Goal: Find specific page/section: Find specific page/section

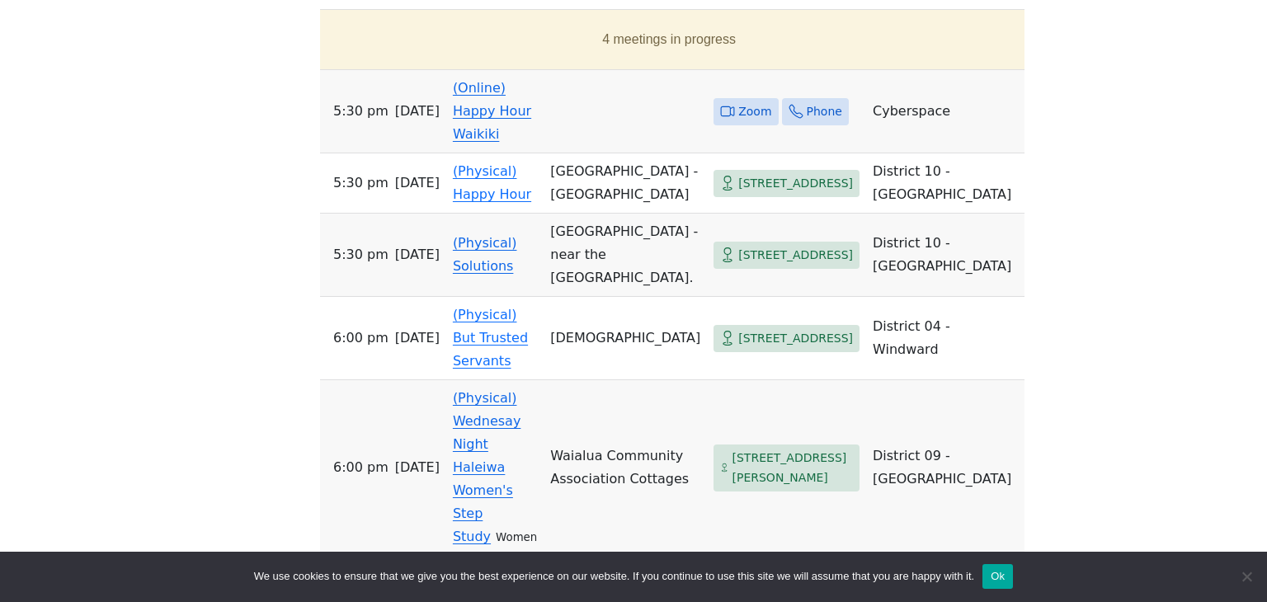
scroll to position [792, 0]
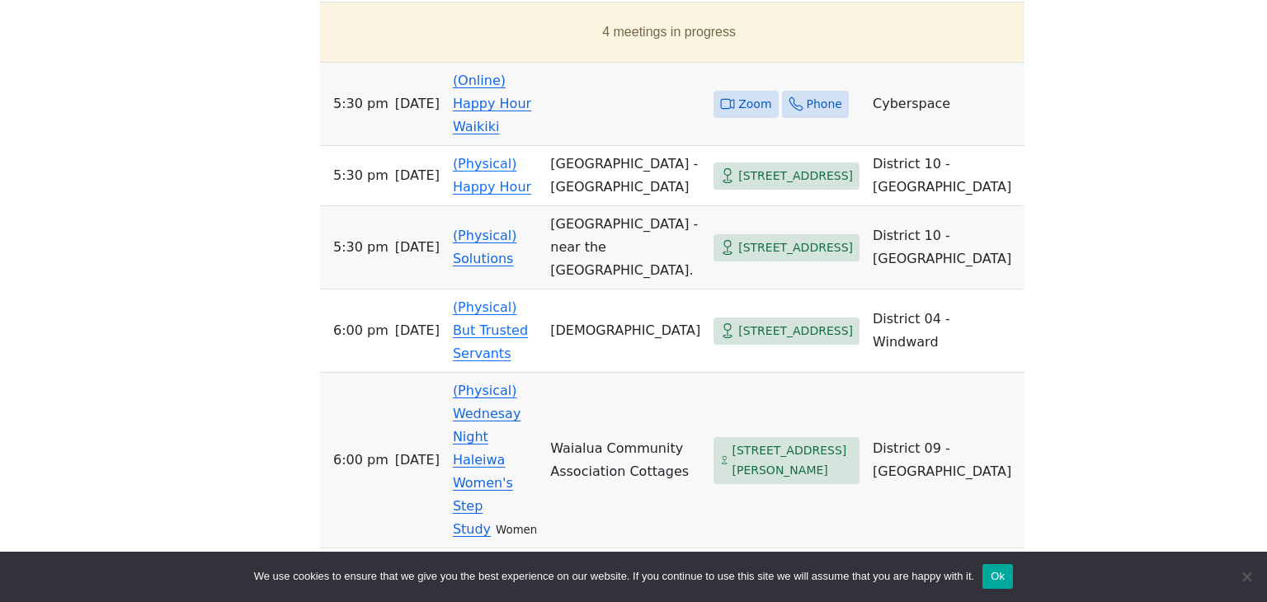
click at [751, 102] on span "Zoom" at bounding box center [754, 104] width 33 height 21
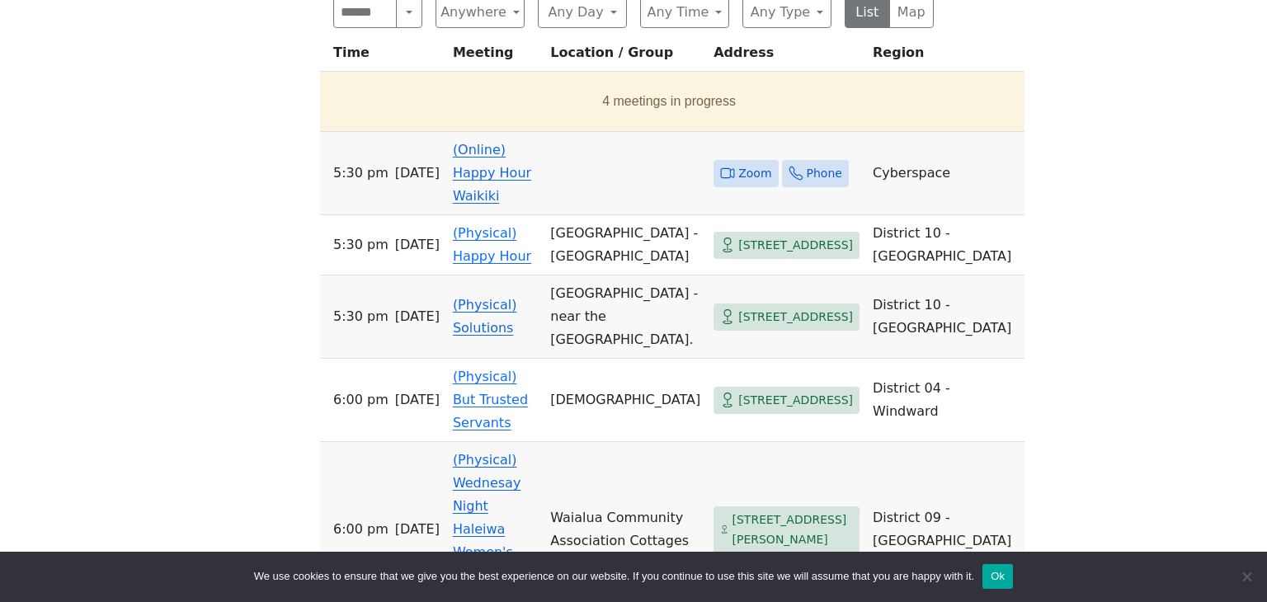
scroll to position [726, 0]
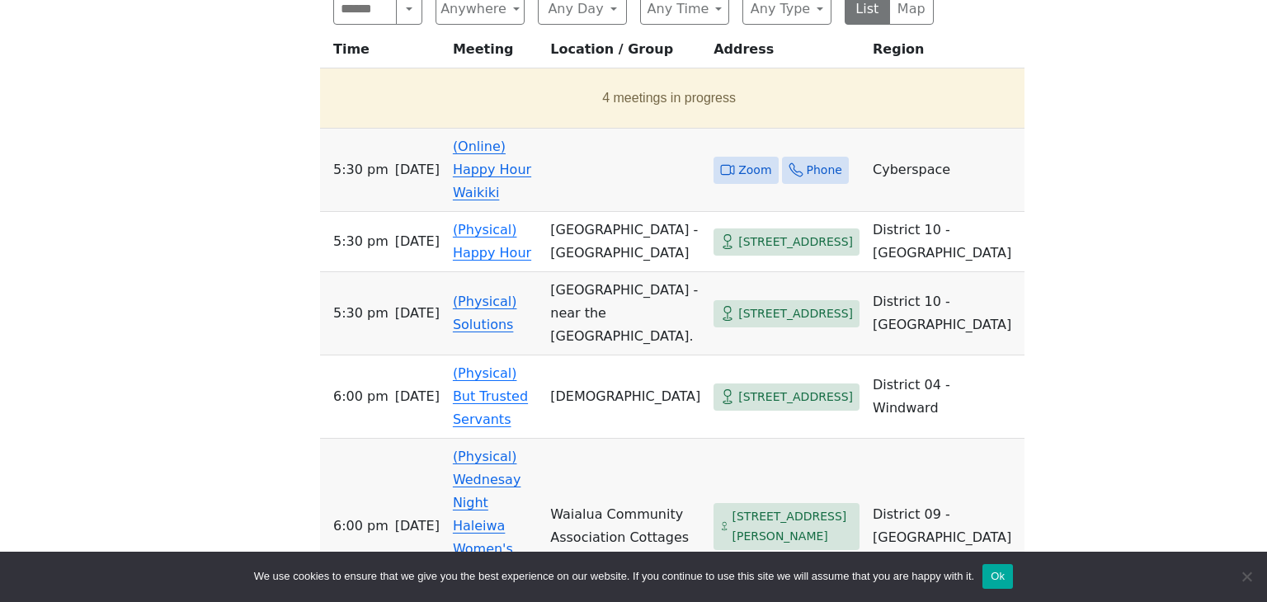
click at [738, 171] on span "Zoom" at bounding box center [746, 170] width 64 height 27
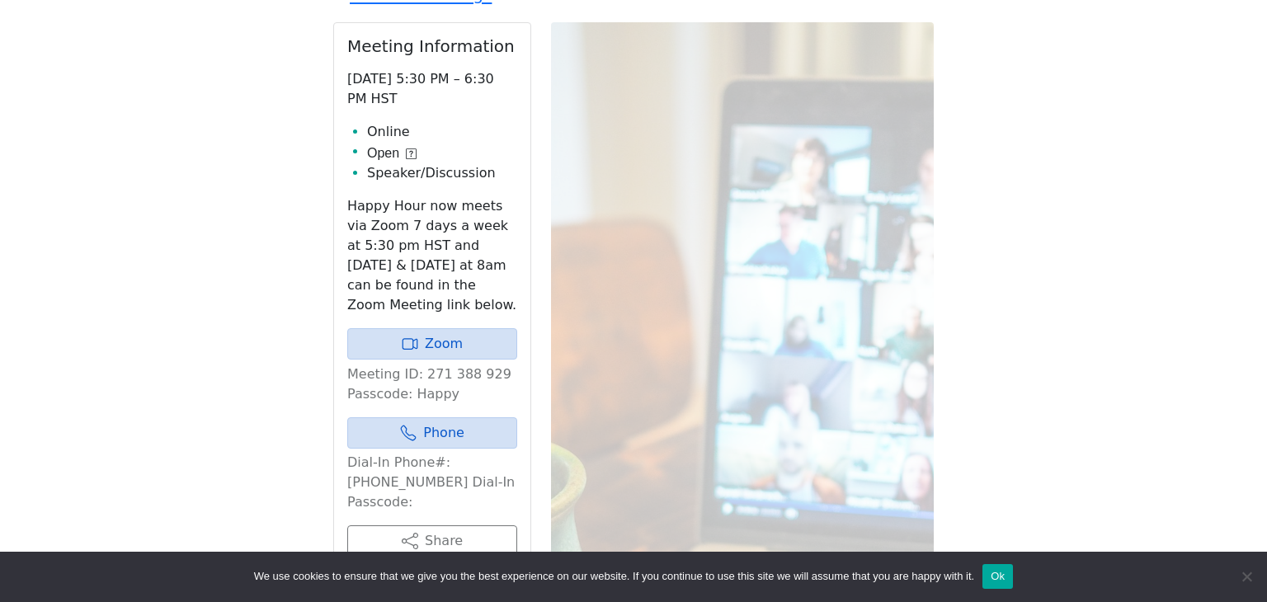
scroll to position [653, 0]
